Goal: Check status

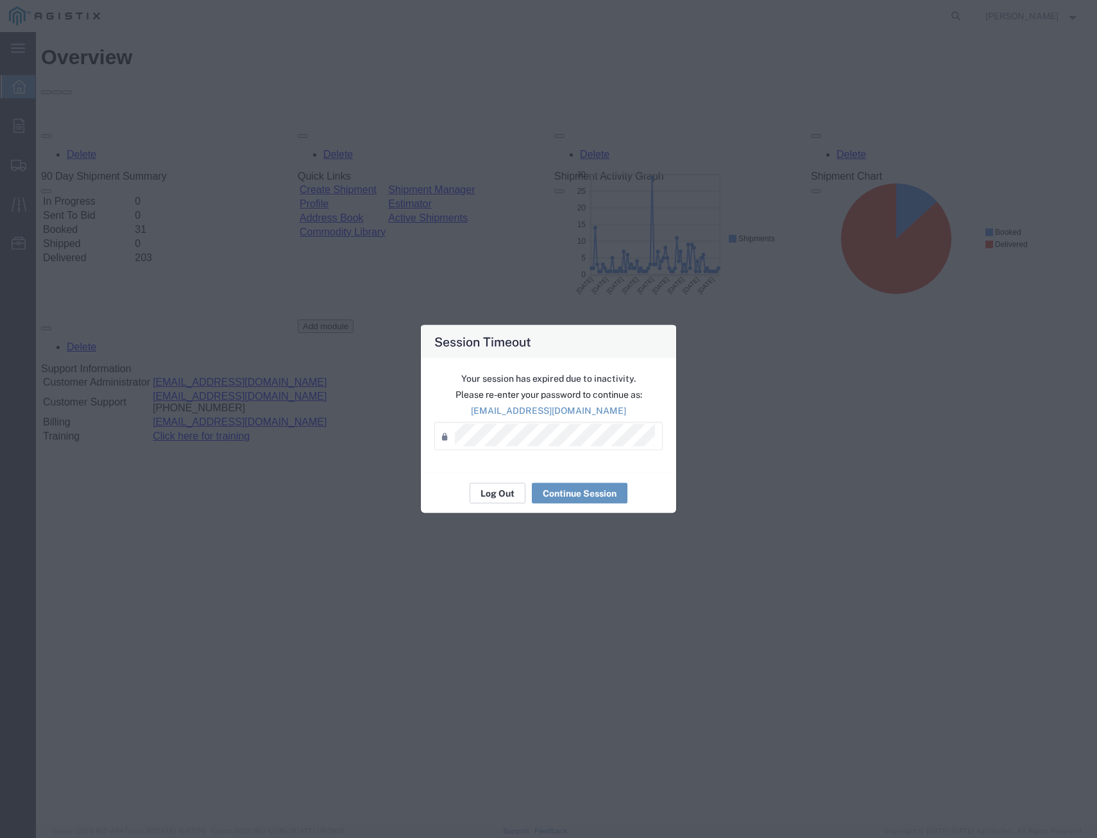
click at [491, 500] on button "Log Out" at bounding box center [498, 493] width 56 height 21
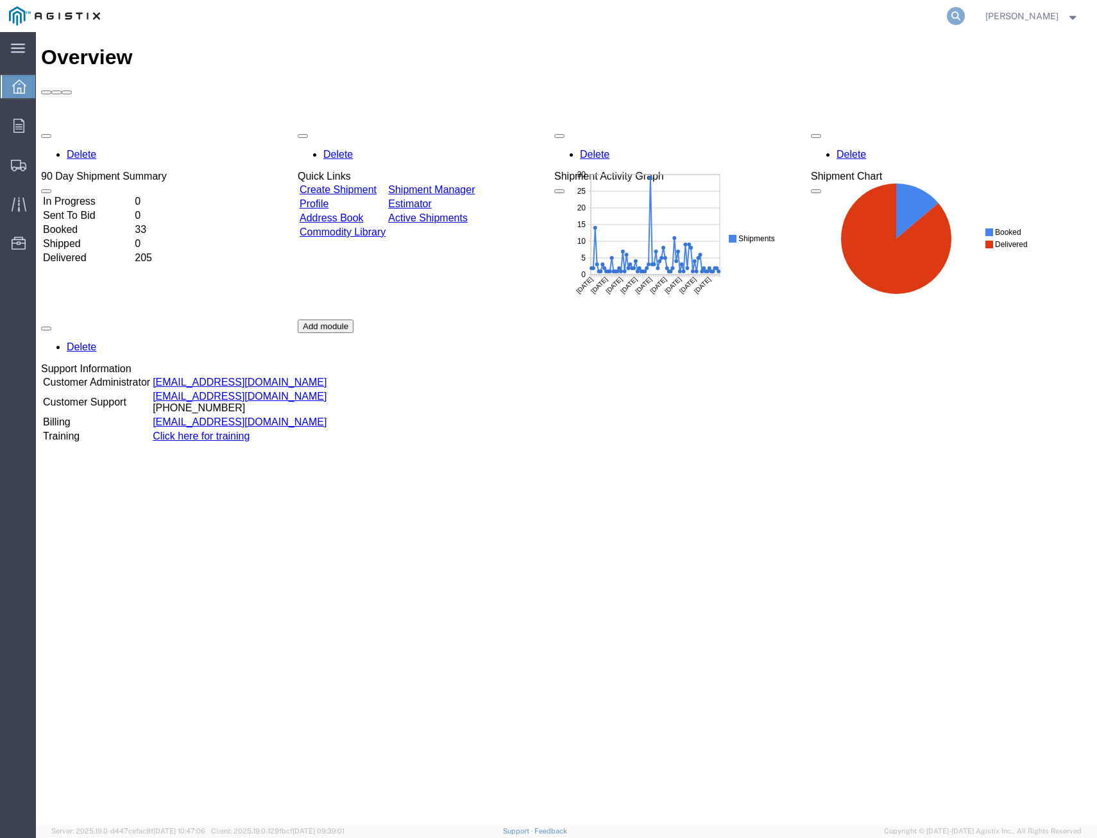
click at [951, 17] on icon at bounding box center [956, 16] width 18 height 18
click at [842, 21] on input "search" at bounding box center [752, 16] width 390 height 31
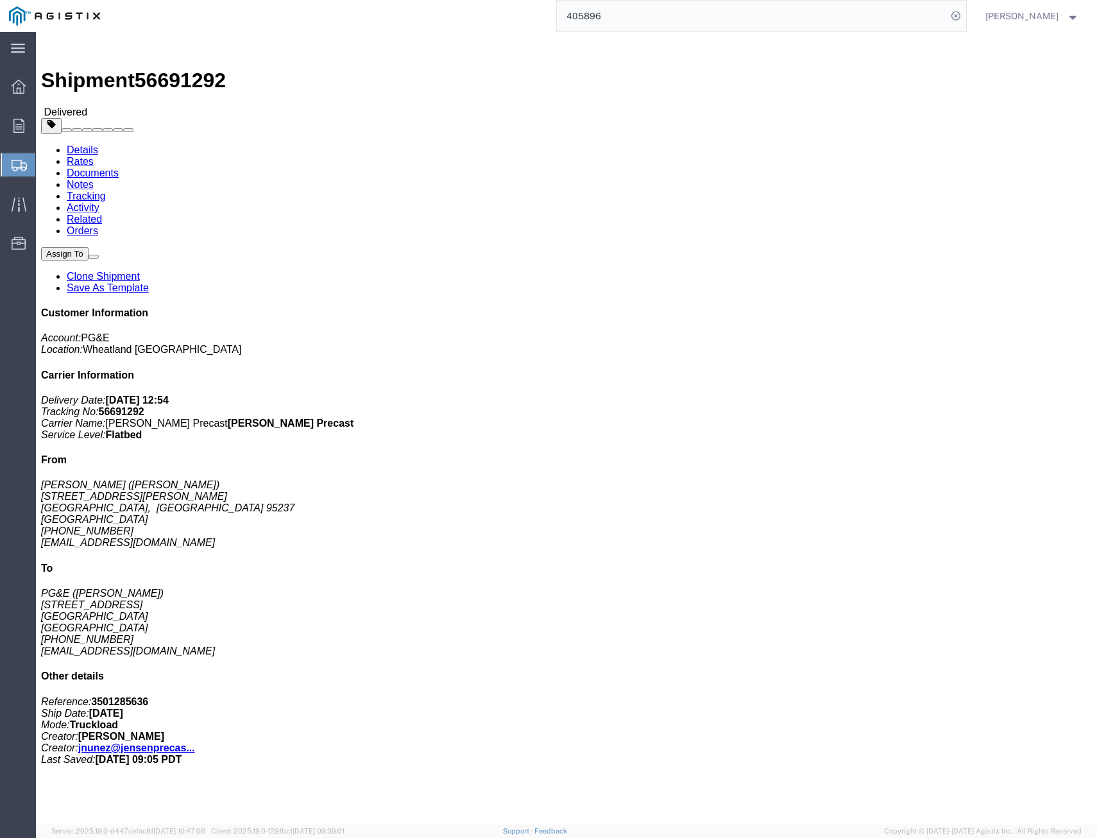
drag, startPoint x: 658, startPoint y: 17, endPoint x: 288, endPoint y: 1, distance: 371.3
click at [289, 1] on div "405896" at bounding box center [537, 16] width 857 height 32
type input "408506"
